Goal: Leave review/rating: Leave review/rating

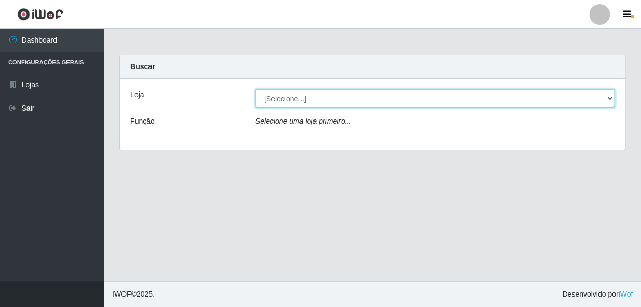
click at [341, 99] on select "[Selecione...] [PERSON_NAME]" at bounding box center [434, 98] width 359 height 18
select select "230"
click at [255, 89] on select "[Selecione...] [PERSON_NAME]" at bounding box center [434, 98] width 359 height 18
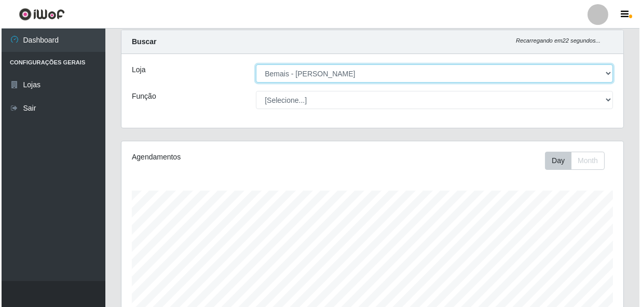
scroll to position [377, 0]
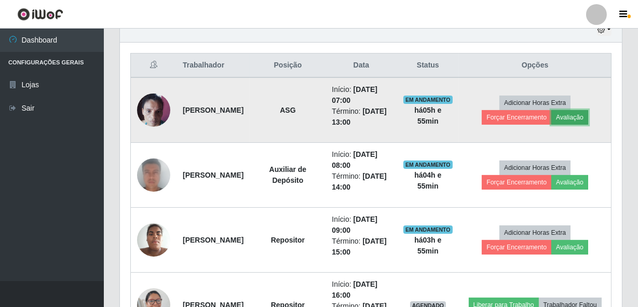
click at [581, 116] on button "Avaliação" at bounding box center [569, 117] width 37 height 15
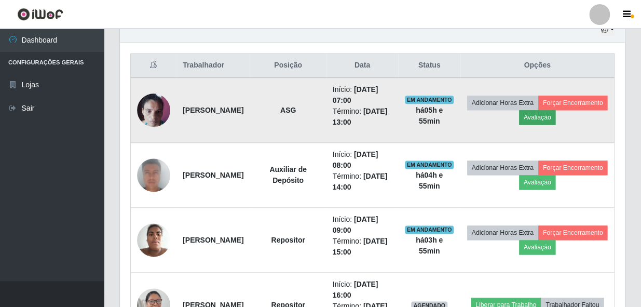
scroll to position [215, 497]
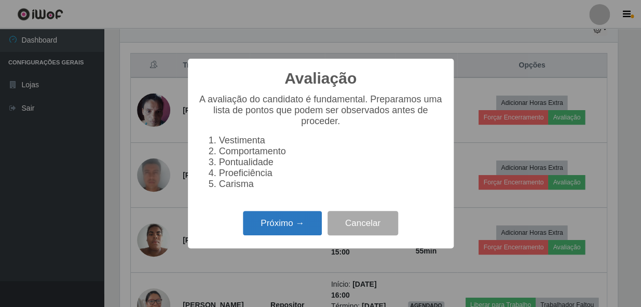
click at [281, 227] on button "Próximo →" at bounding box center [282, 223] width 79 height 24
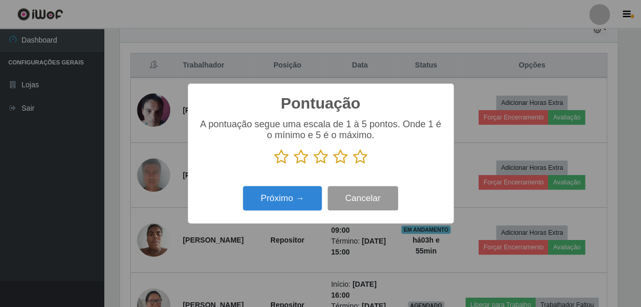
scroll to position [518630, 518347]
drag, startPoint x: 362, startPoint y: 154, endPoint x: 352, endPoint y: 162, distance: 13.3
click at [362, 154] on icon at bounding box center [360, 157] width 15 height 16
click at [353, 164] on input "radio" at bounding box center [353, 164] width 0 height 0
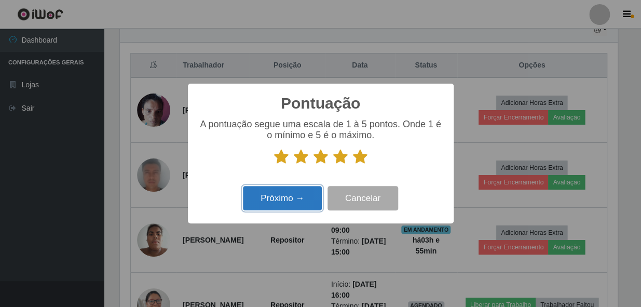
click at [273, 192] on button "Próximo →" at bounding box center [282, 198] width 79 height 24
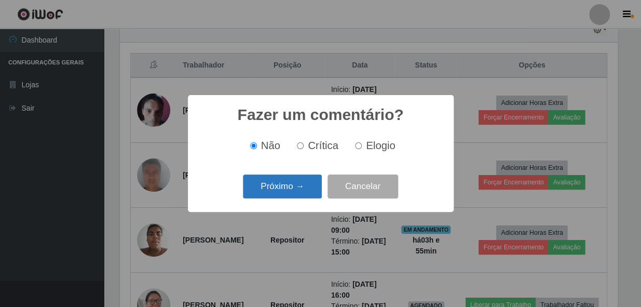
click at [299, 181] on button "Próximo →" at bounding box center [282, 186] width 79 height 24
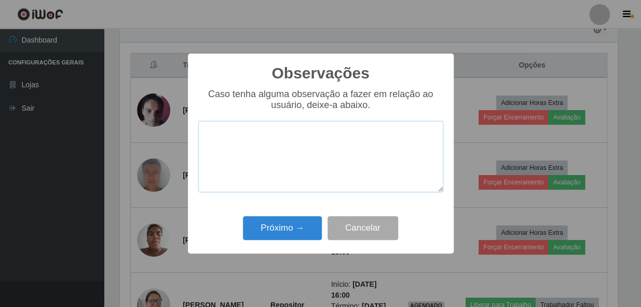
click at [270, 142] on textarea at bounding box center [320, 156] width 245 height 71
click at [323, 154] on textarea at bounding box center [320, 156] width 245 height 71
paste textarea "COLABORADOR PROATIVO E CHEGOU PONTUALMENTE."
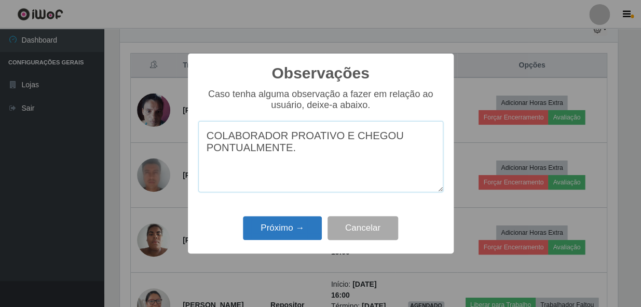
type textarea "COLABORADOR PROATIVO E CHEGOU PONTUALMENTE."
click at [295, 224] on button "Próximo →" at bounding box center [282, 228] width 79 height 24
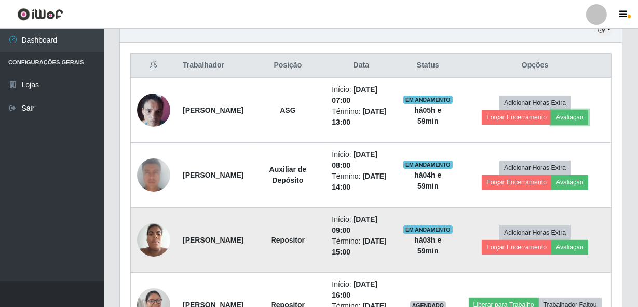
scroll to position [215, 502]
